Goal: Information Seeking & Learning: Learn about a topic

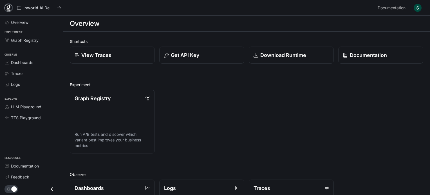
click at [9, 7] on icon at bounding box center [9, 8] width 6 height 6
click at [29, 73] on div "Traces" at bounding box center [34, 74] width 47 height 6
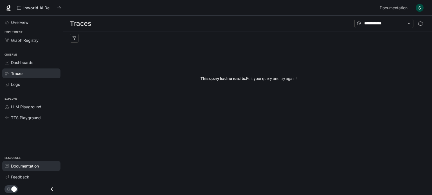
click at [18, 168] on span "Documentation" at bounding box center [25, 166] width 28 height 6
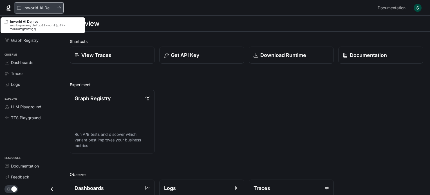
click at [57, 3] on button "Inworld AI Demos" at bounding box center [39, 7] width 49 height 11
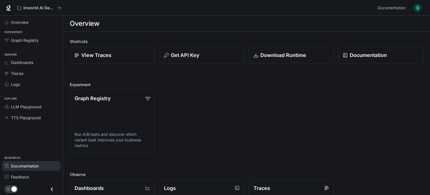
click at [28, 167] on span "Documentation" at bounding box center [25, 166] width 28 height 6
